Goal: Task Accomplishment & Management: Complete application form

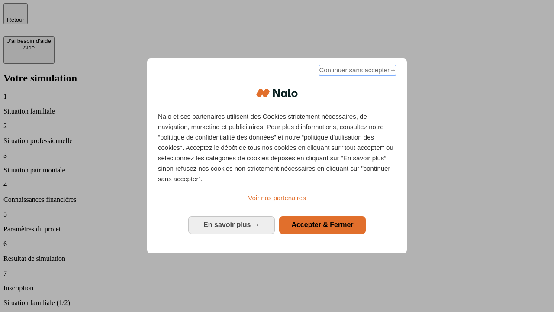
click at [357, 71] on span "Continuer sans accepter →" at bounding box center [357, 70] width 77 height 10
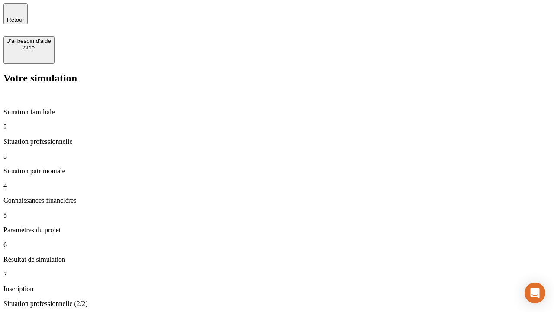
type input "30 000"
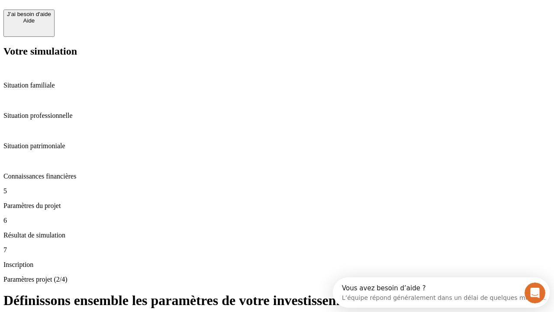
scroll to position [16, 0]
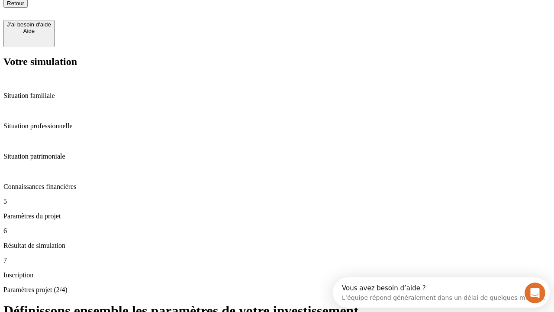
type input "65"
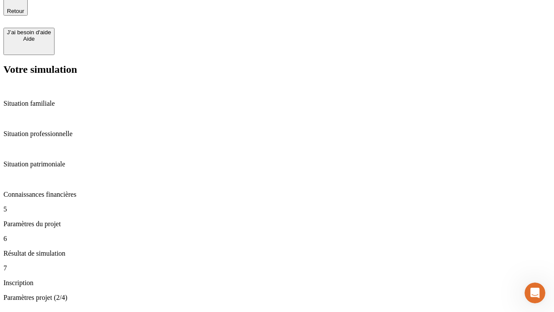
type input "5 000"
type input "640"
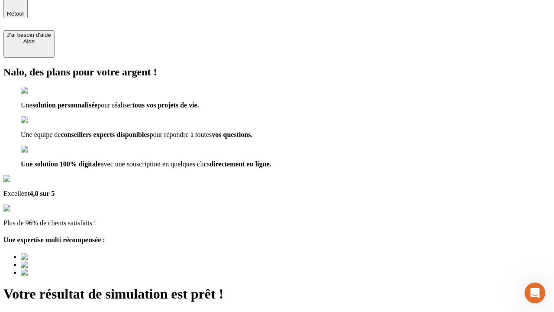
type input "[EMAIL_ADDRESS][DOMAIN_NAME]"
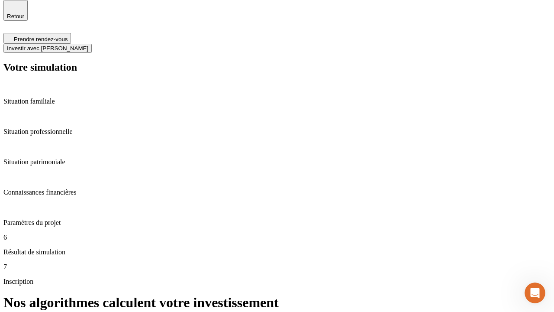
click at [88, 45] on span "Investir avec [PERSON_NAME]" at bounding box center [47, 48] width 81 height 6
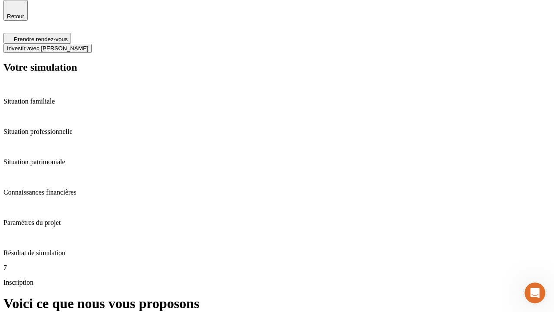
scroll to position [3, 0]
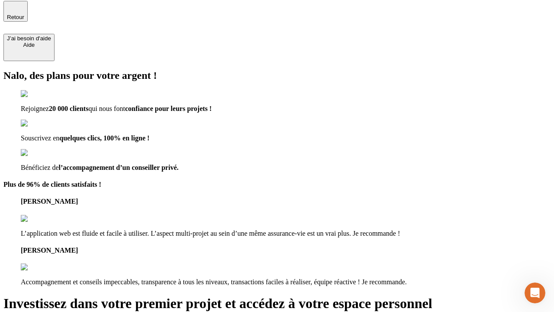
type input "[PERSON_NAME][EMAIL_ADDRESS][DOMAIN_NAME]"
